Goal: Find specific page/section: Find specific page/section

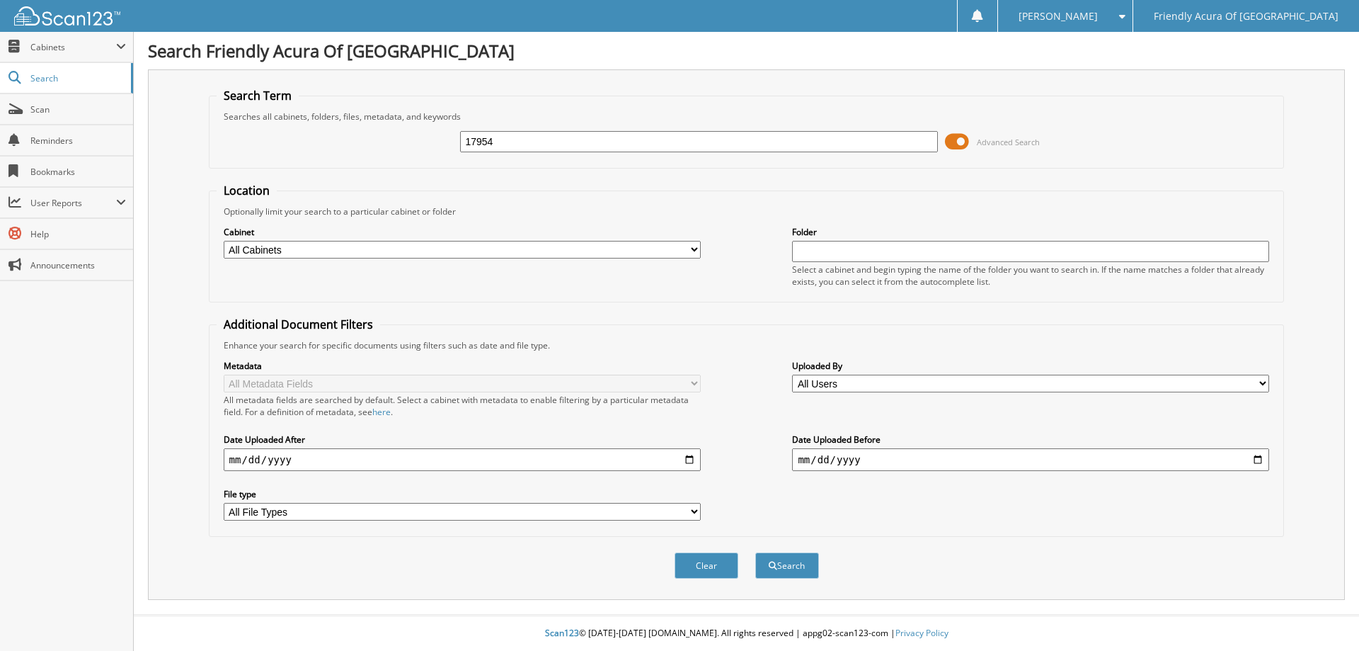
type input "17954"
click at [755, 552] on button "Search" at bounding box center [787, 565] width 64 height 26
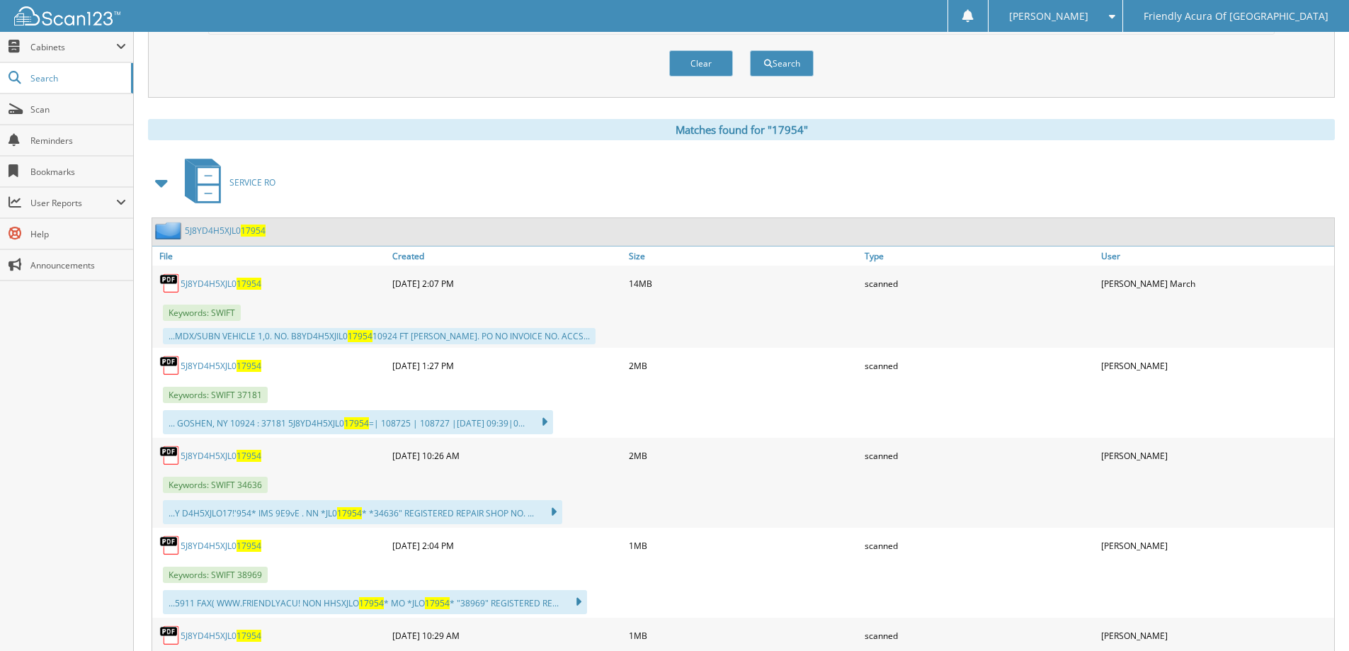
scroll to position [496, 0]
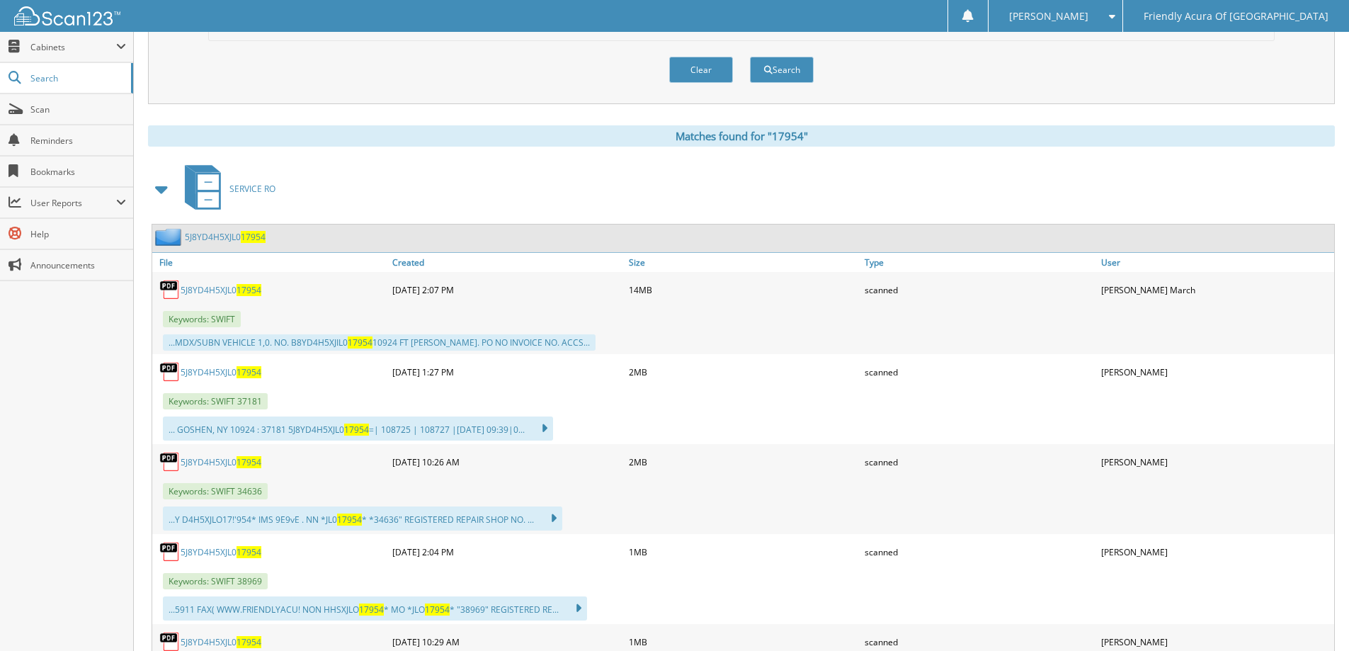
click at [164, 191] on span at bounding box center [162, 188] width 20 height 25
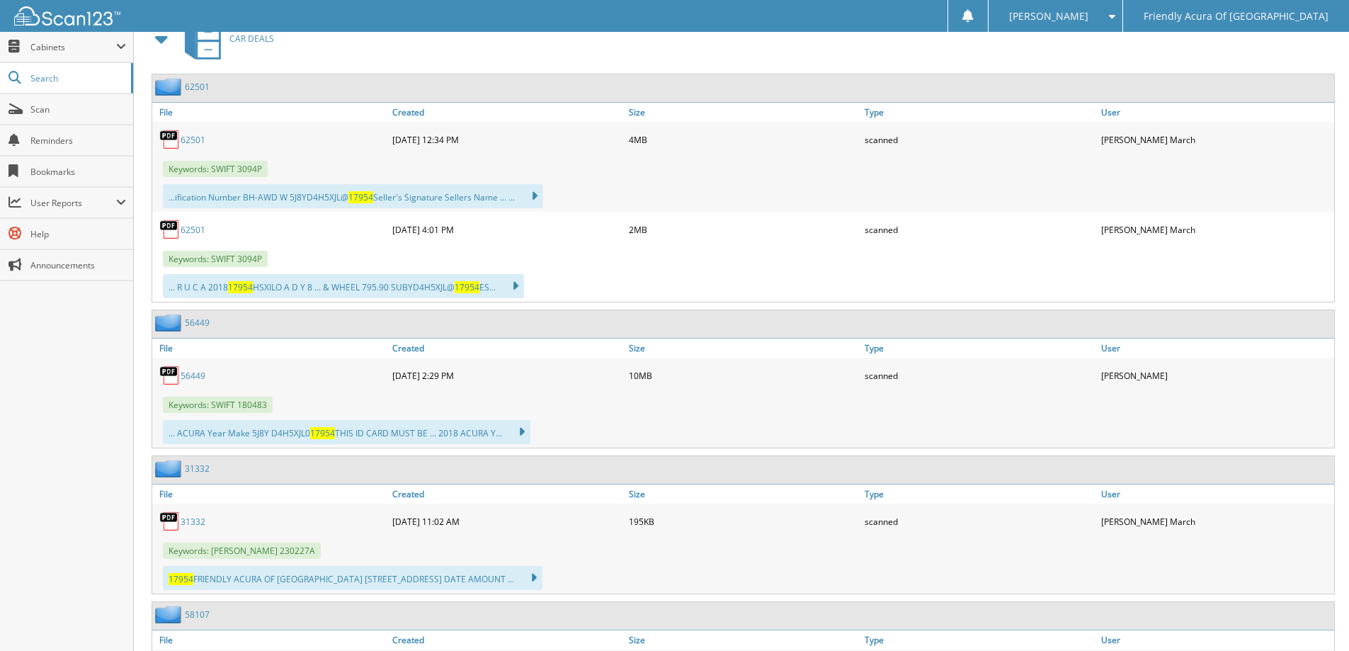
scroll to position [708, 0]
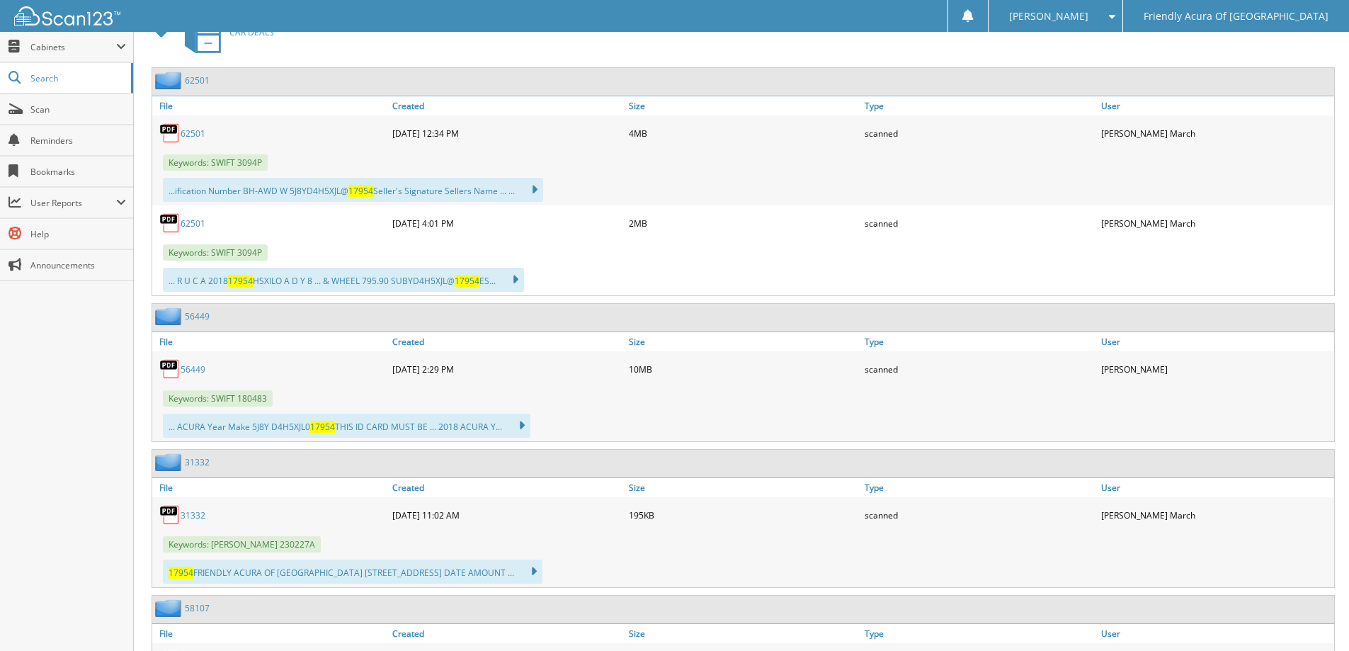
click at [192, 135] on link "62501" at bounding box center [193, 133] width 25 height 12
